Goal: Answer question/provide support: Share knowledge or assist other users

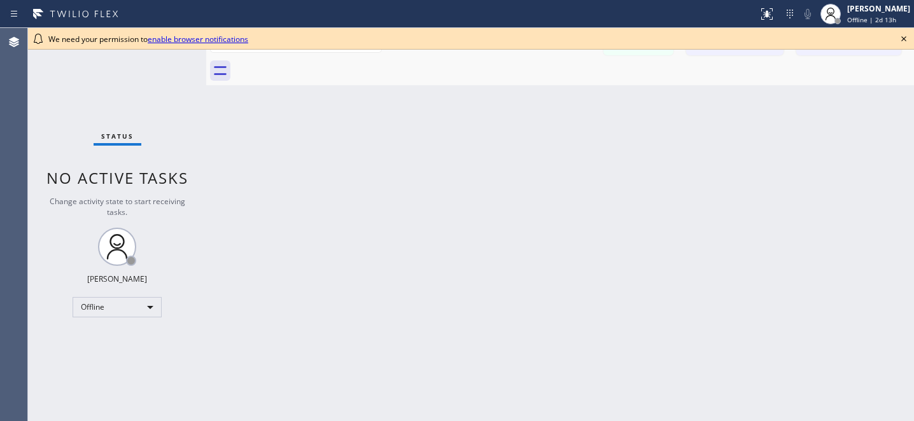
click at [903, 37] on icon at bounding box center [903, 38] width 15 height 15
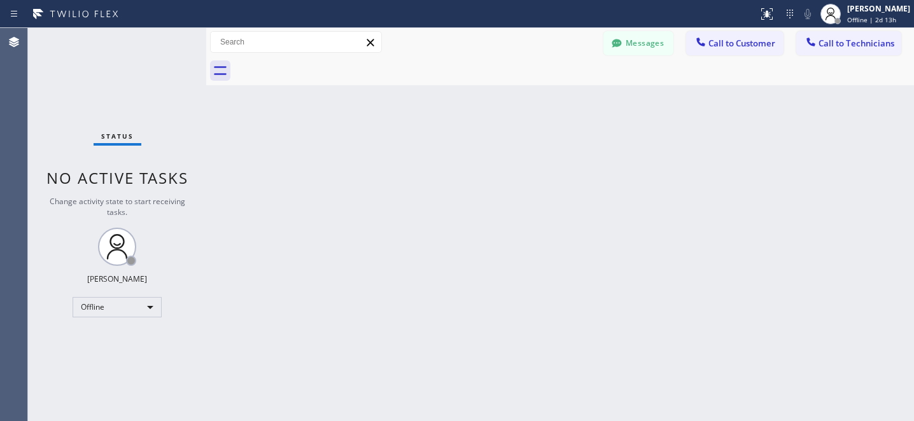
click at [647, 42] on button "Messages" at bounding box center [638, 43] width 70 height 24
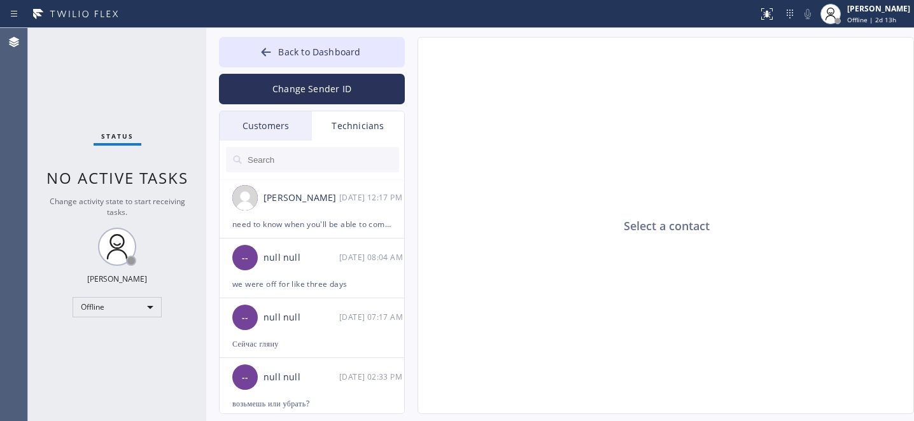
click at [251, 125] on div "Customers" at bounding box center [266, 125] width 92 height 29
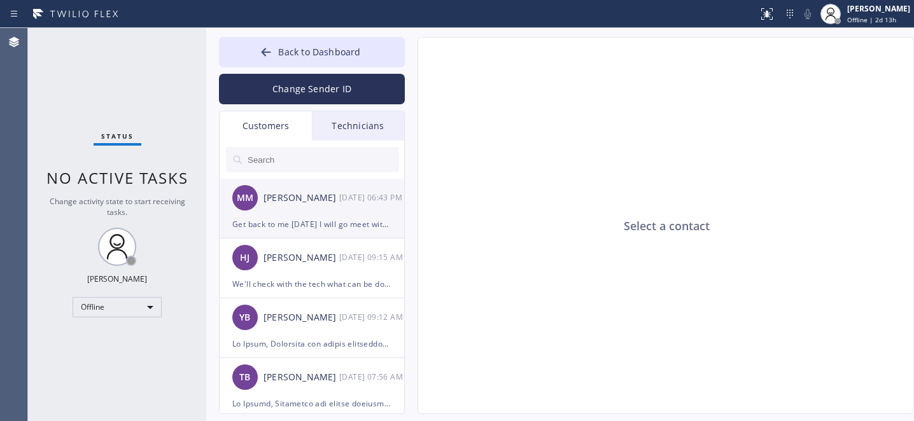
click at [306, 209] on div "MM [PERSON_NAME] [DATE] 06:43 PM" at bounding box center [313, 198] width 186 height 38
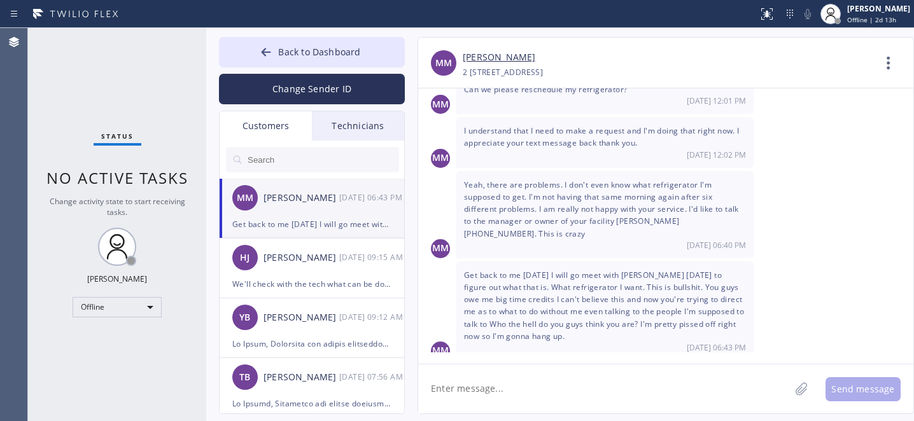
scroll to position [659, 0]
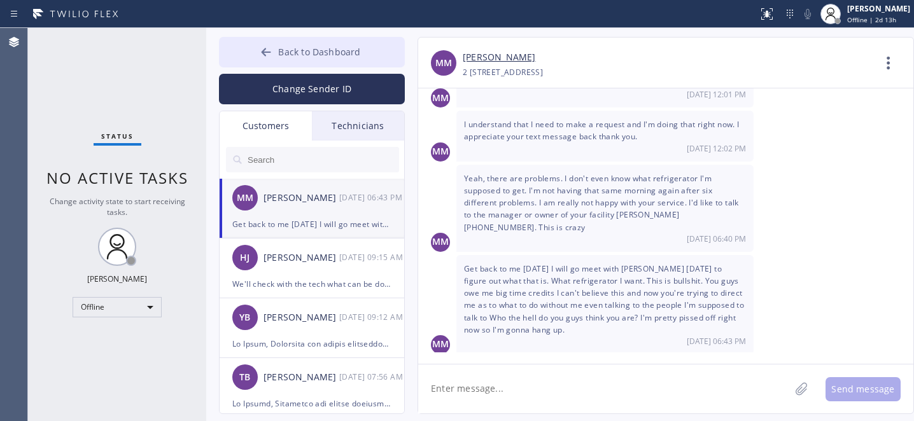
click at [309, 52] on span "Back to Dashboard" at bounding box center [319, 52] width 82 height 12
